Goal: Task Accomplishment & Management: Use online tool/utility

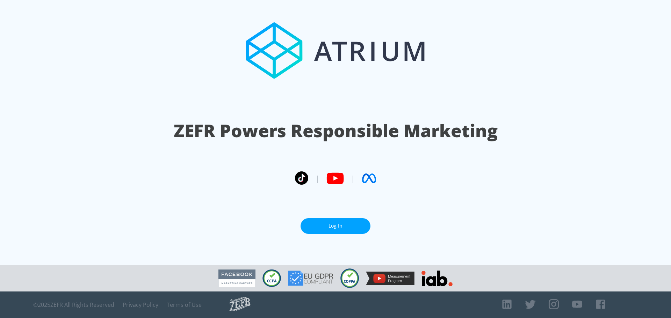
click at [331, 215] on section "ZEFR Powers Responsible Marketing | | Log In" at bounding box center [335, 132] width 671 height 265
click at [333, 223] on link "Log In" at bounding box center [335, 226] width 70 height 16
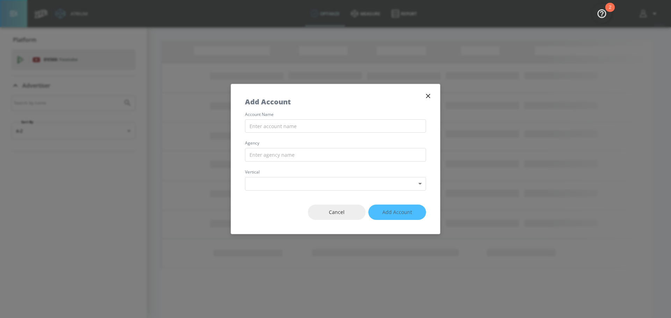
click at [427, 92] on icon "button" at bounding box center [428, 96] width 8 height 8
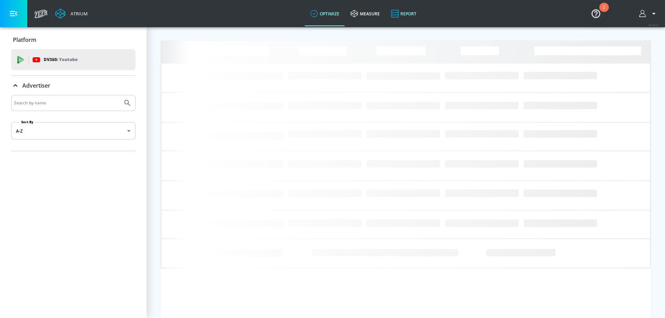
click at [413, 14] on link "Report" at bounding box center [404, 13] width 37 height 25
